Goal: Task Accomplishment & Management: Complete application form

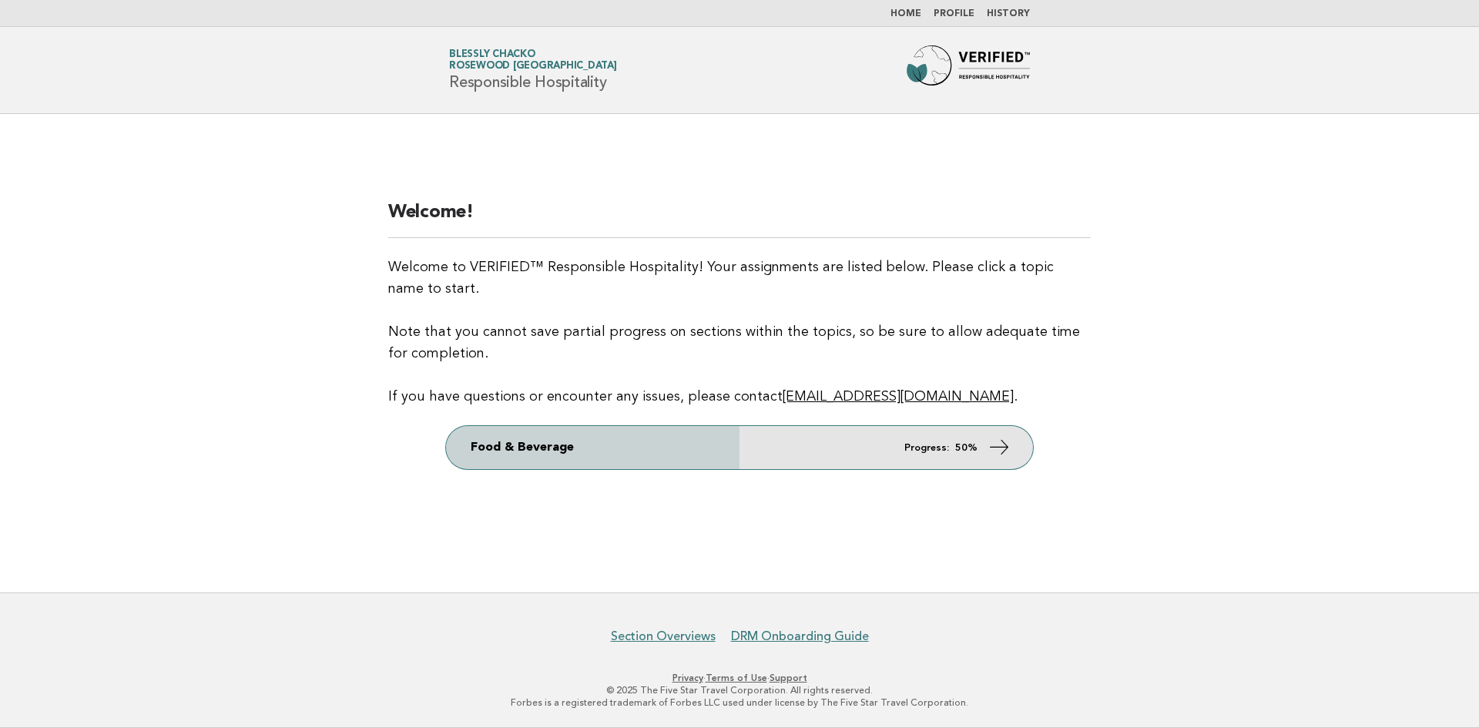
click at [935, 450] on em "Progress:" at bounding box center [927, 448] width 45 height 10
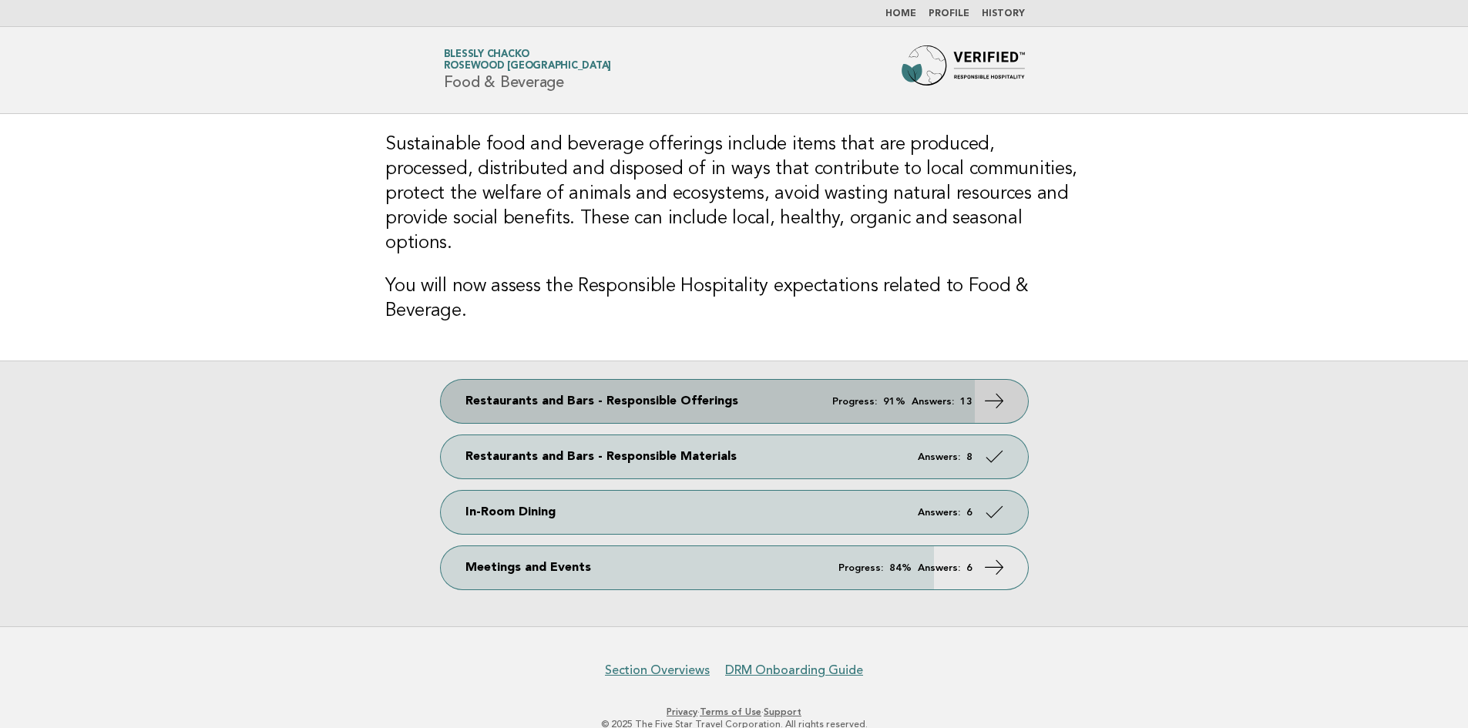
click at [918, 397] on em "Answers:" at bounding box center [932, 402] width 42 height 10
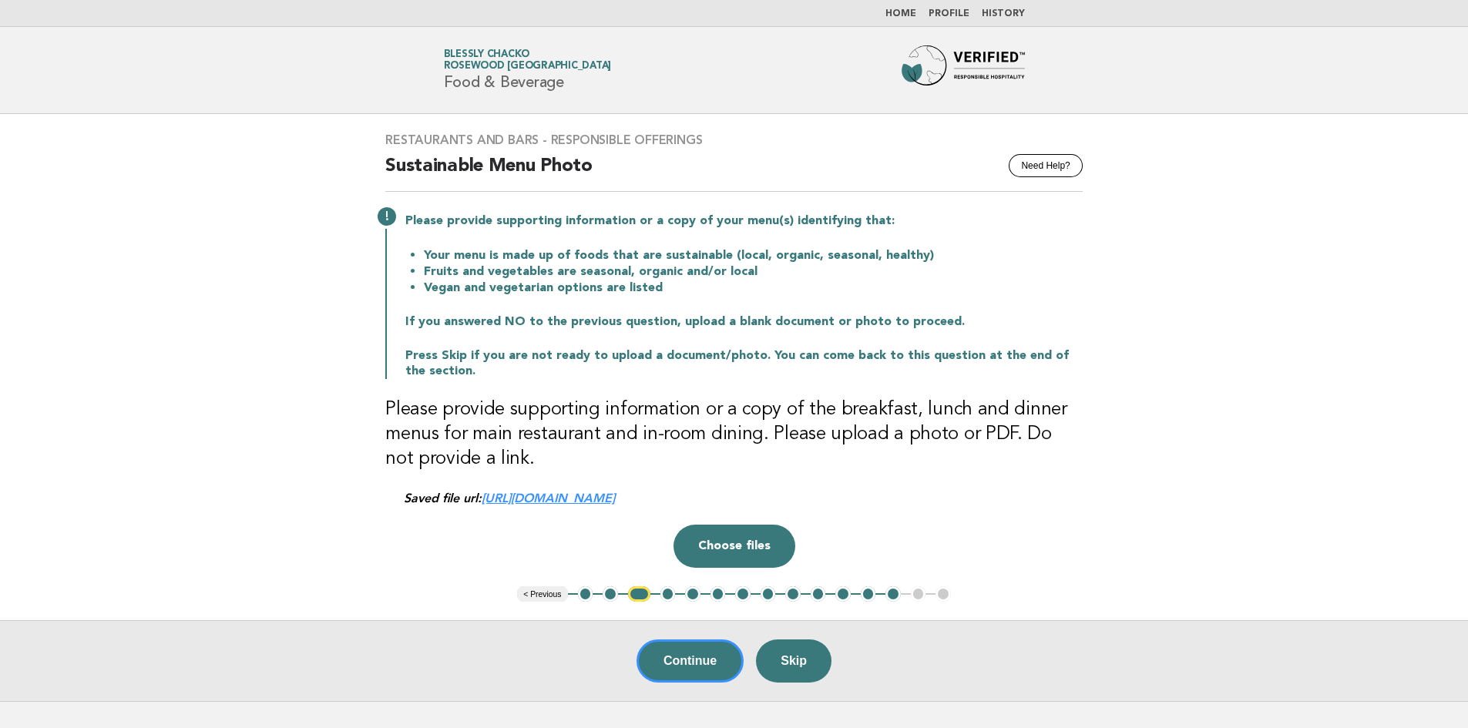
click at [645, 596] on button "3" at bounding box center [639, 593] width 22 height 15
click at [669, 596] on button "4" at bounding box center [667, 593] width 15 height 15
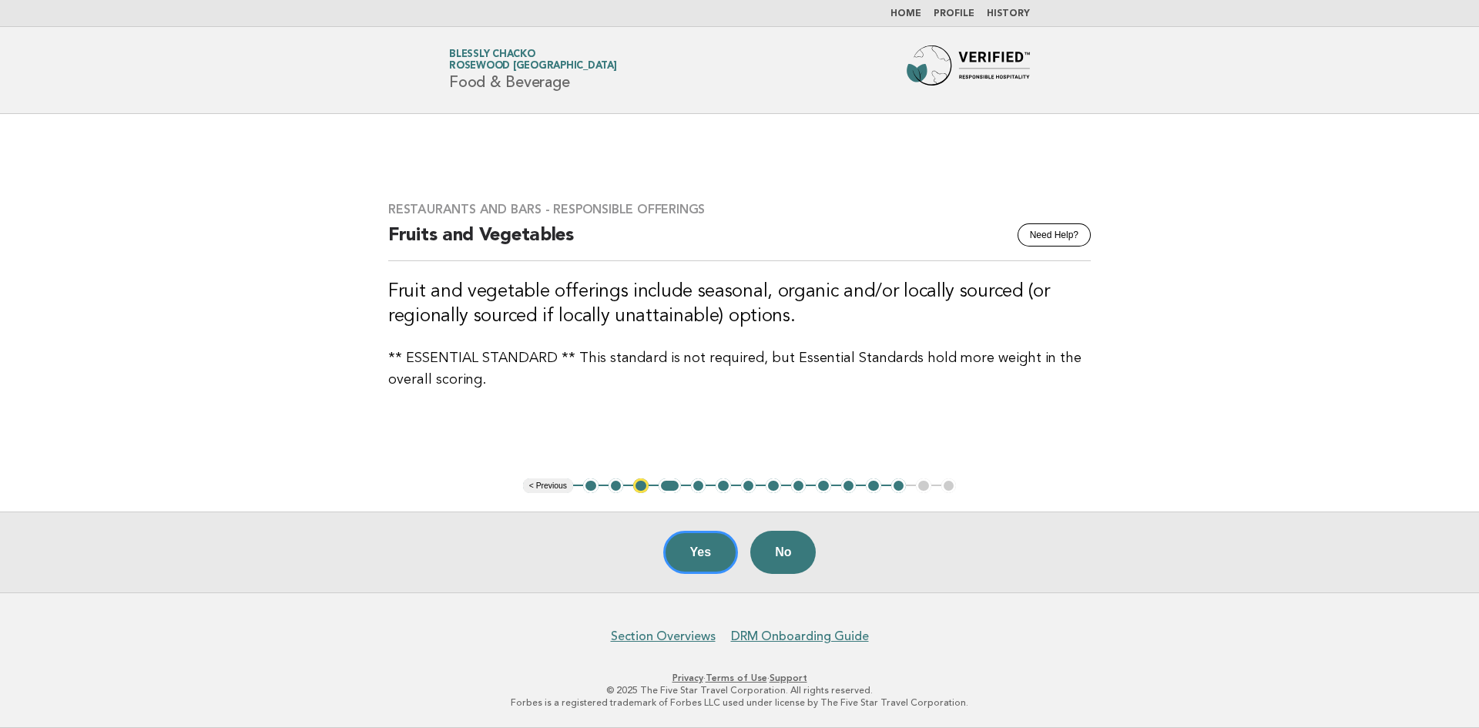
click at [691, 487] on li "5" at bounding box center [698, 485] width 15 height 15
click at [698, 487] on button "5" at bounding box center [698, 485] width 15 height 15
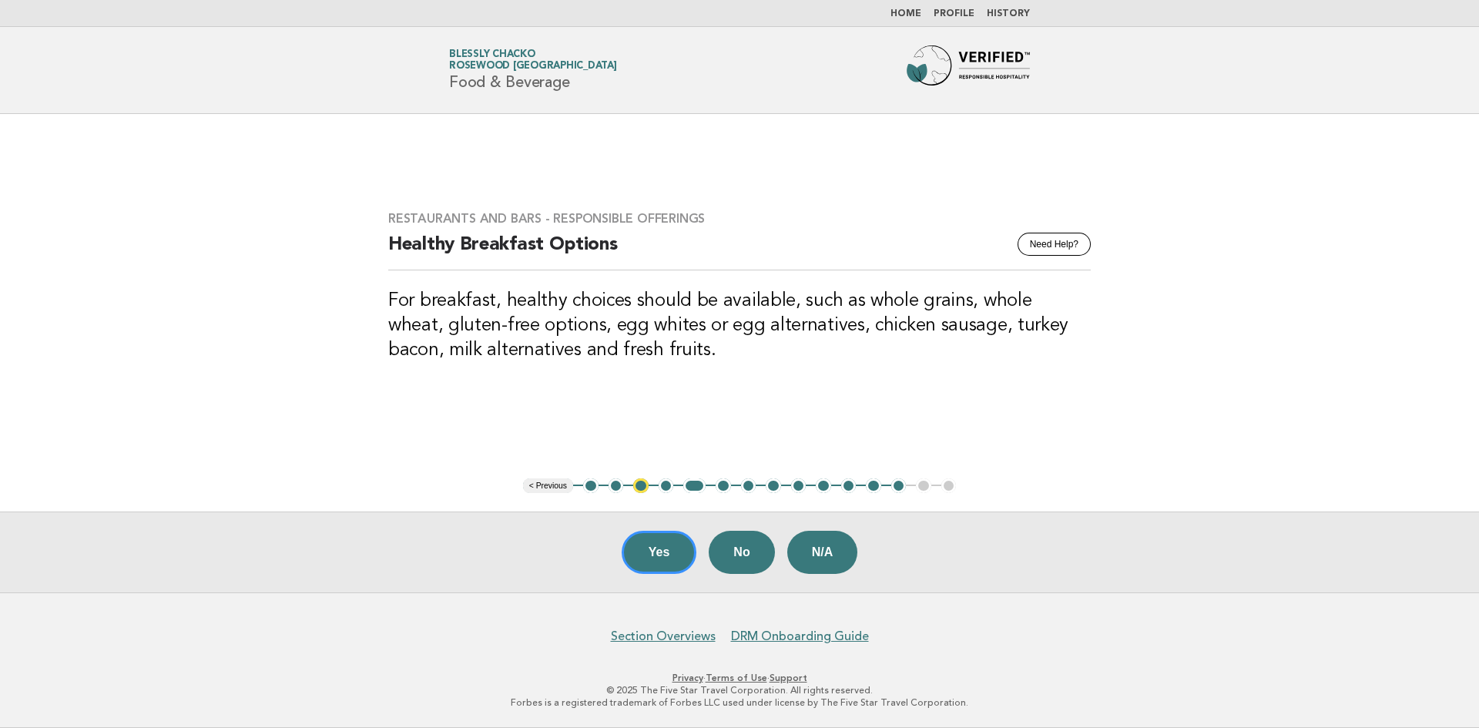
click at [727, 492] on button "6" at bounding box center [723, 485] width 15 height 15
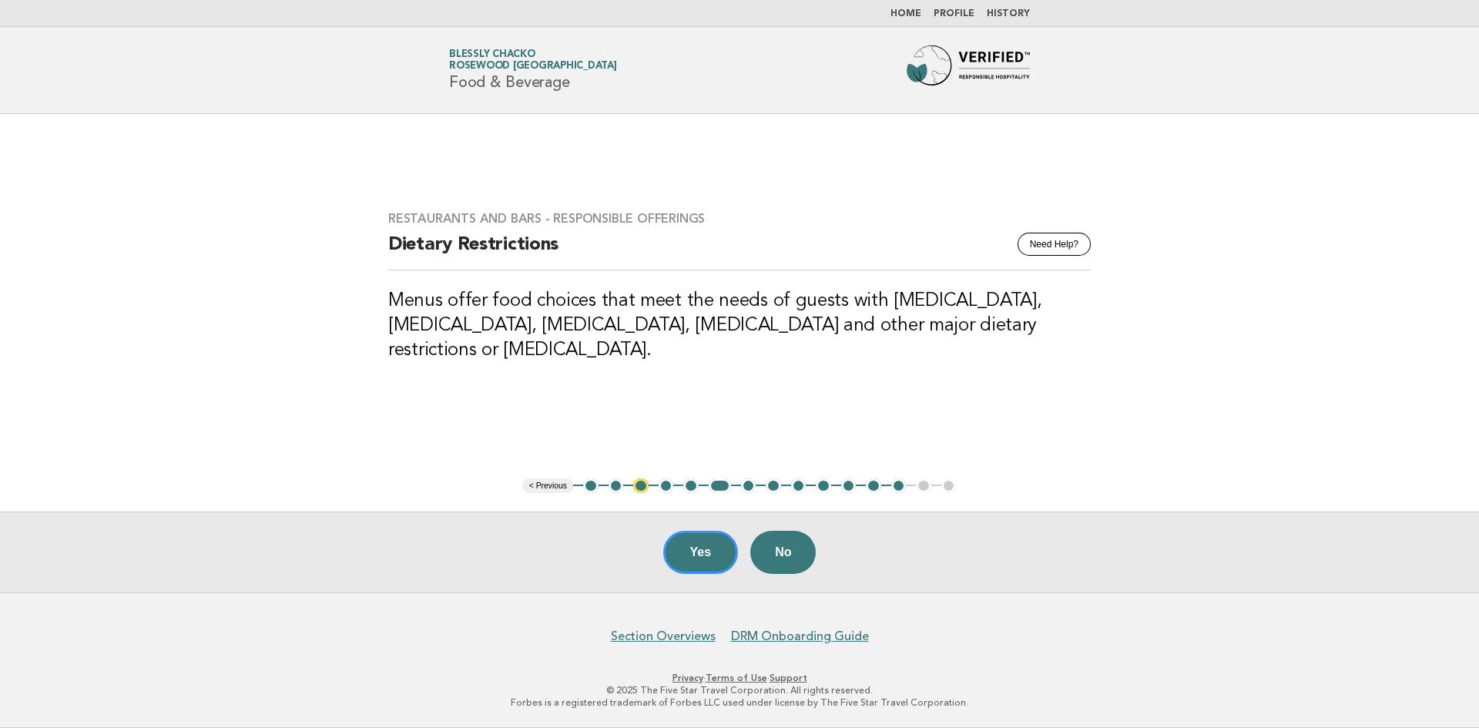
click at [750, 488] on button "7" at bounding box center [748, 485] width 15 height 15
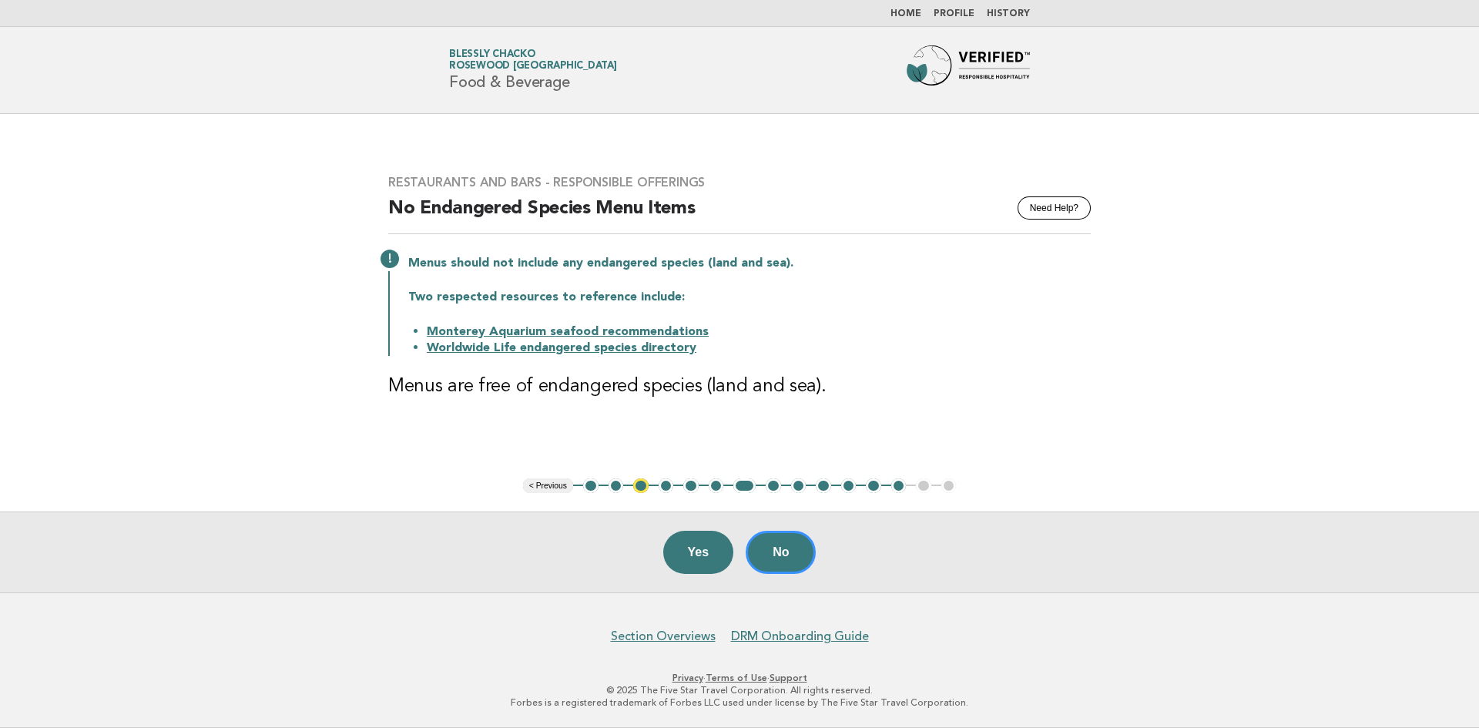
click at [769, 482] on button "8" at bounding box center [773, 485] width 15 height 15
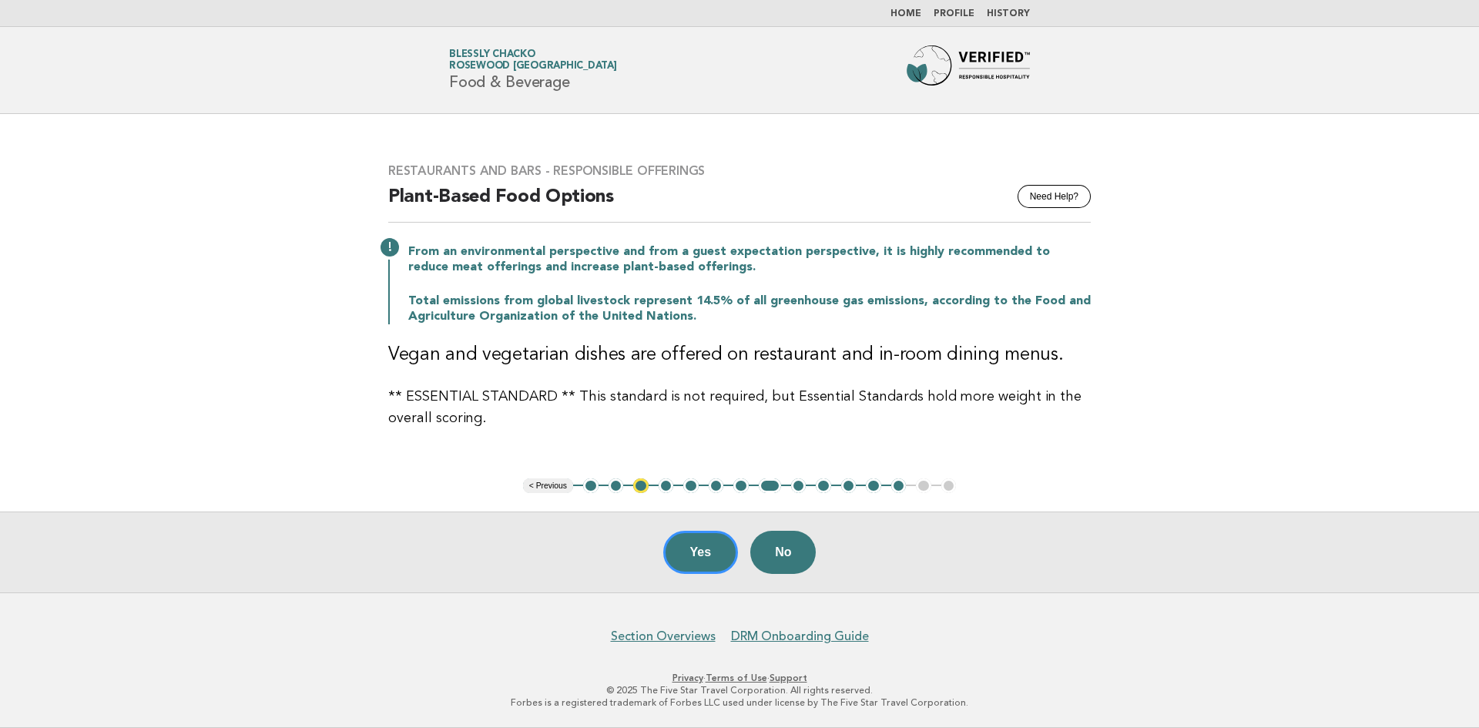
click at [798, 486] on button "9" at bounding box center [798, 485] width 15 height 15
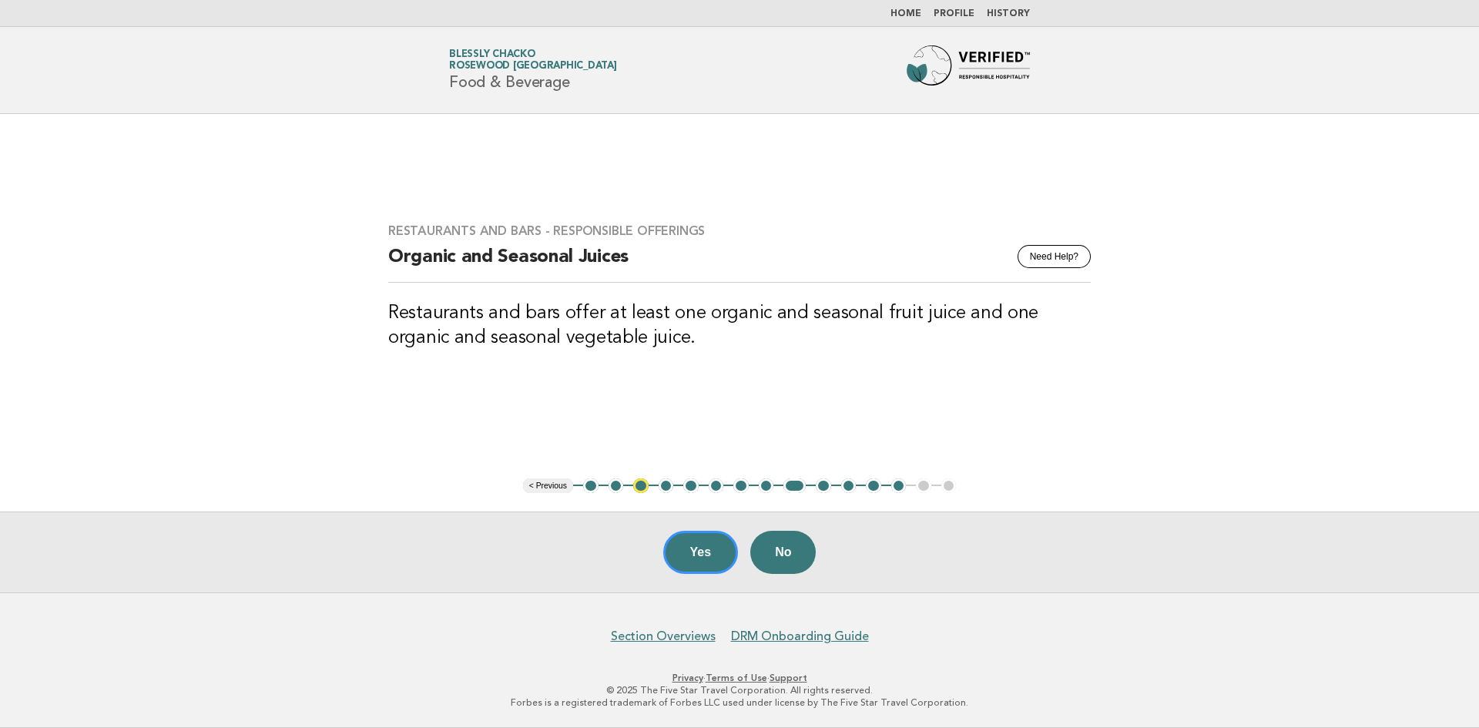
click at [821, 488] on button "10" at bounding box center [823, 485] width 15 height 15
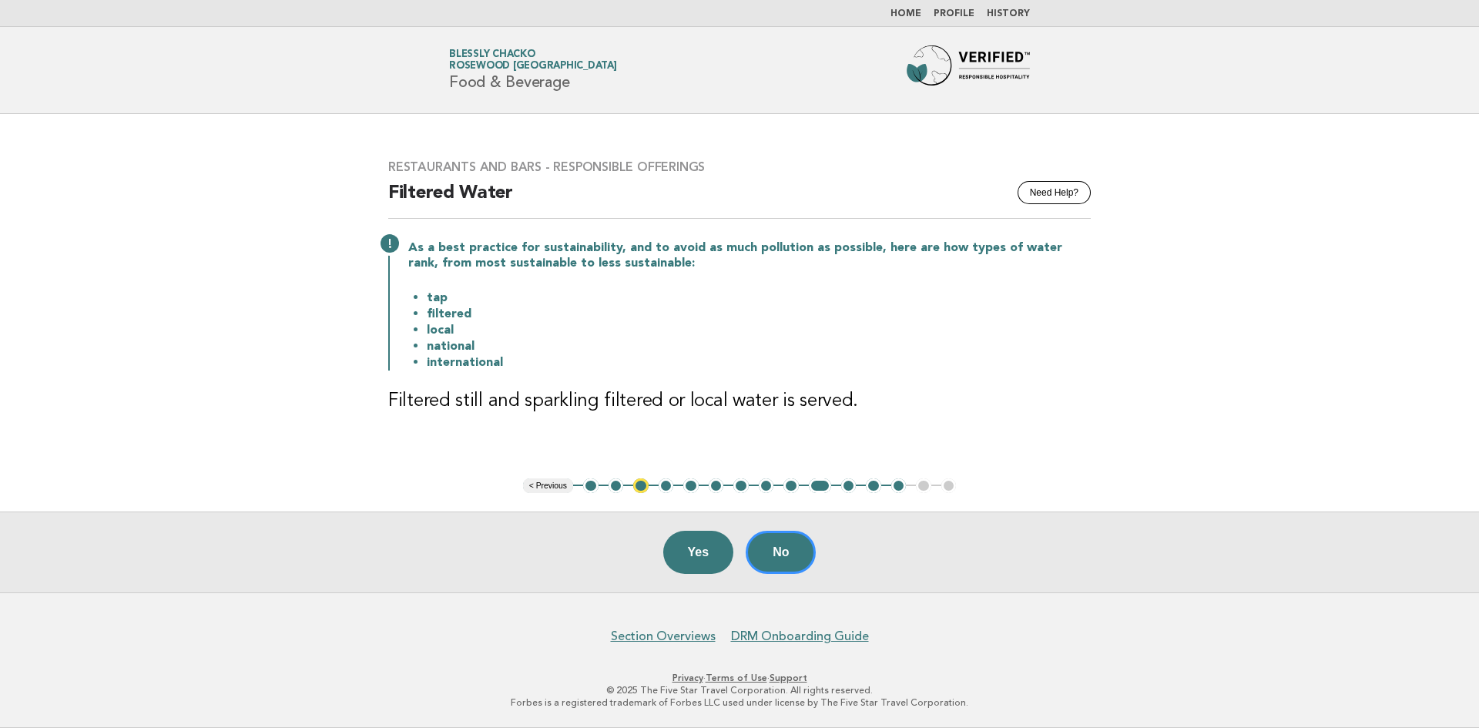
click at [847, 488] on button "11" at bounding box center [848, 485] width 15 height 15
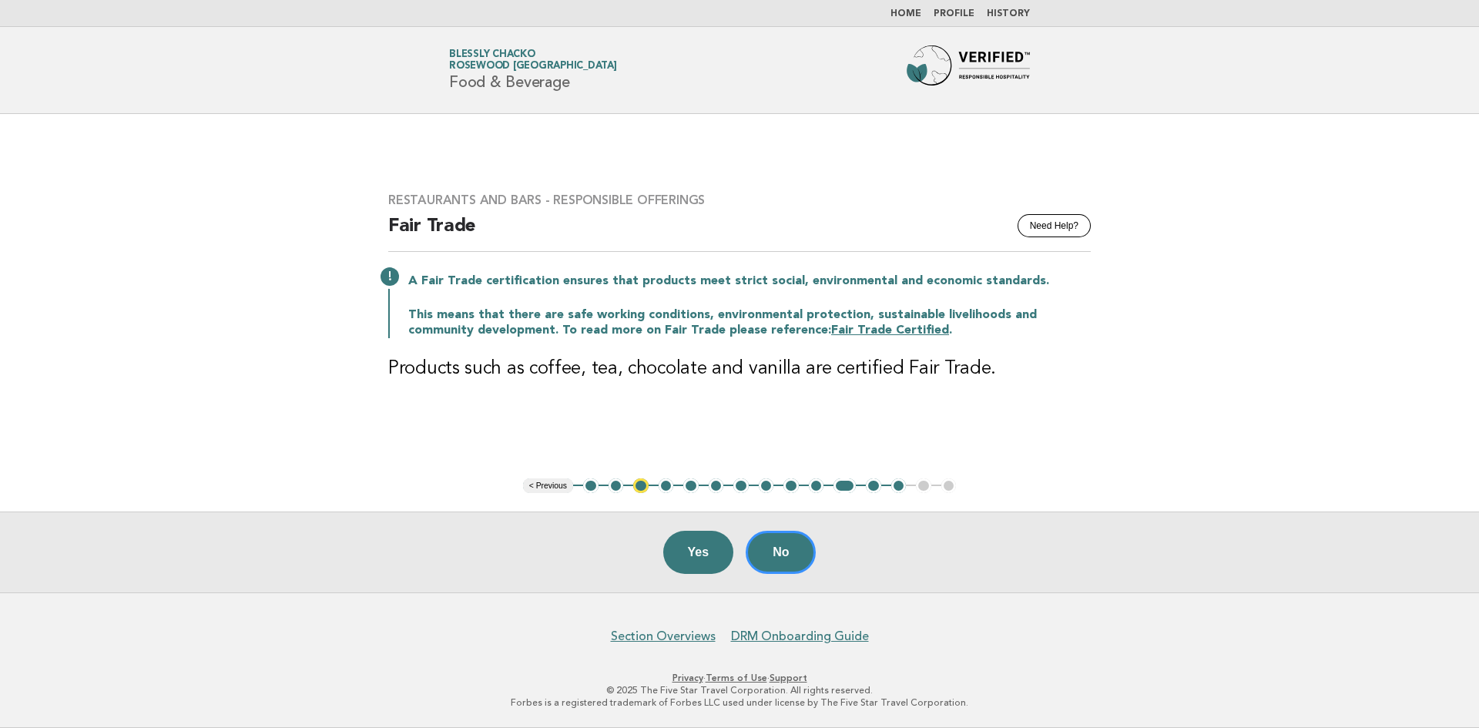
click at [911, 13] on link "Home" at bounding box center [906, 13] width 31 height 9
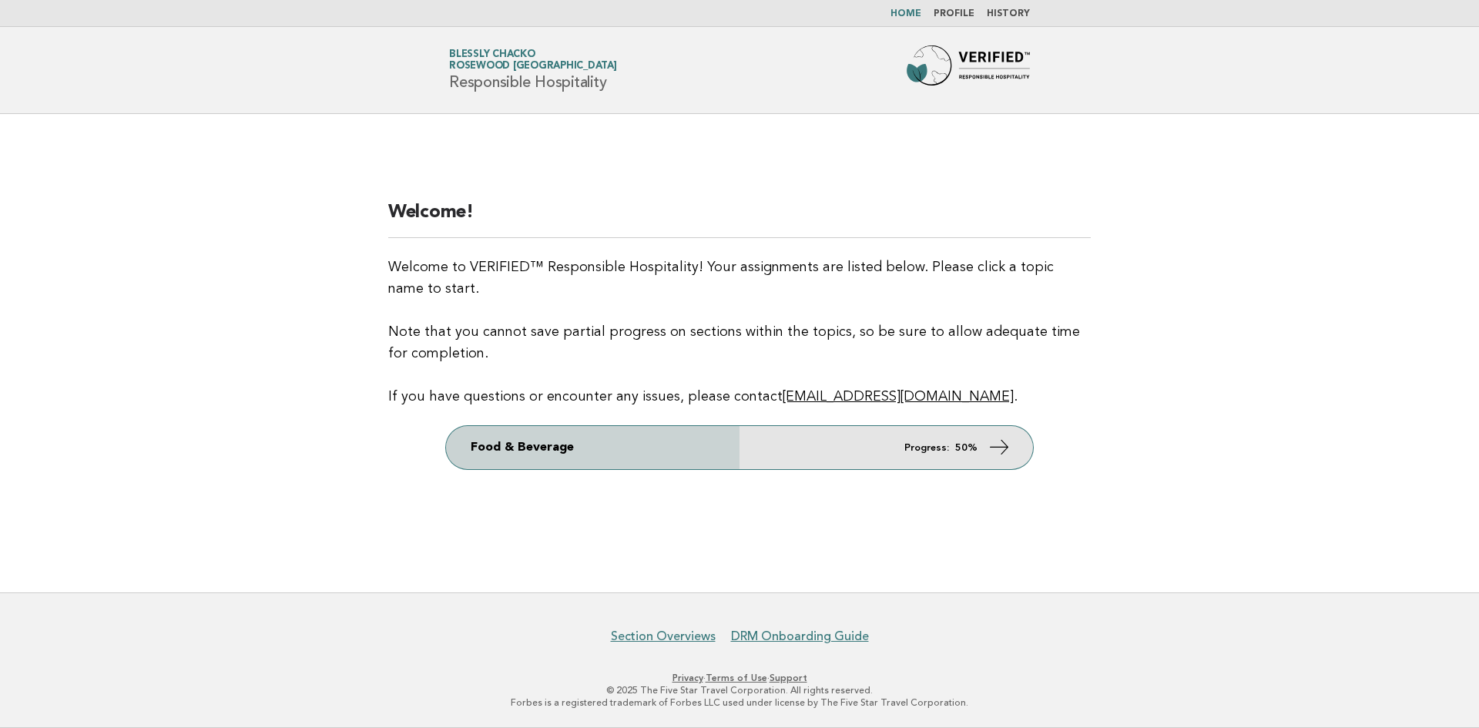
click at [944, 444] on em "Progress:" at bounding box center [927, 448] width 45 height 10
